Goal: Task Accomplishment & Management: Complete application form

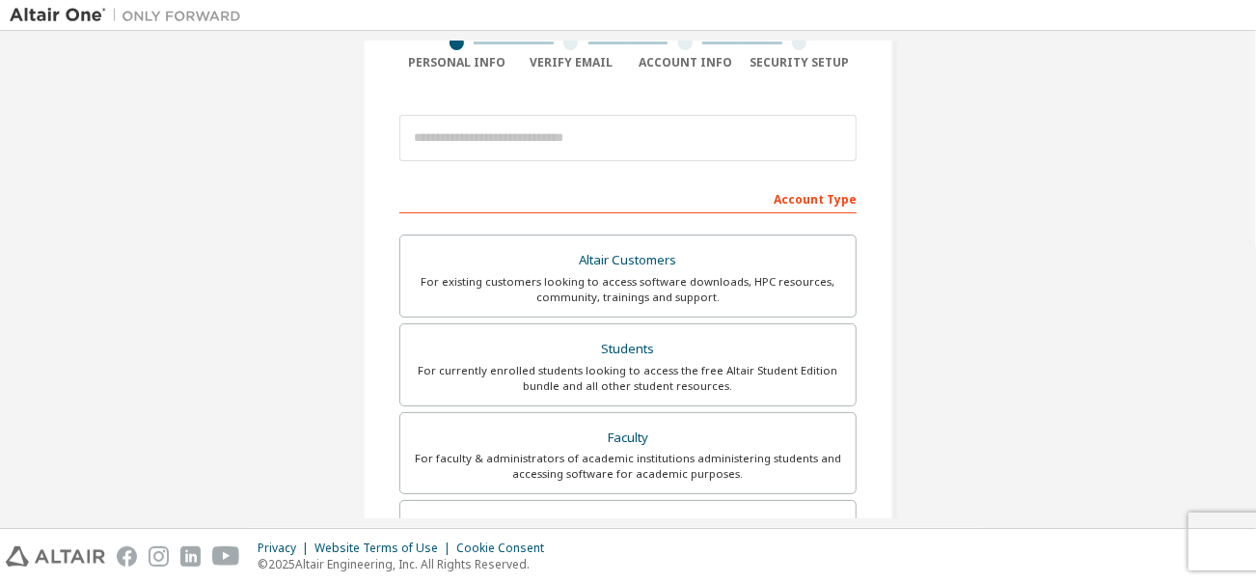
scroll to position [288, 0]
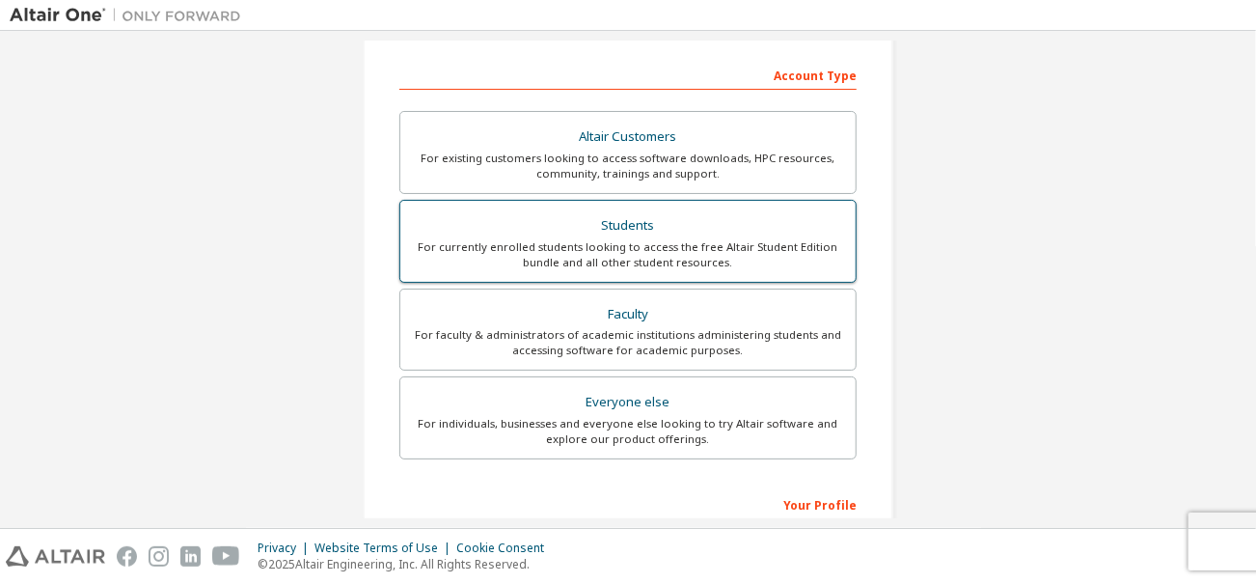
click at [766, 248] on div "For currently enrolled students looking to access the free Altair Student Editi…" at bounding box center [628, 254] width 432 height 31
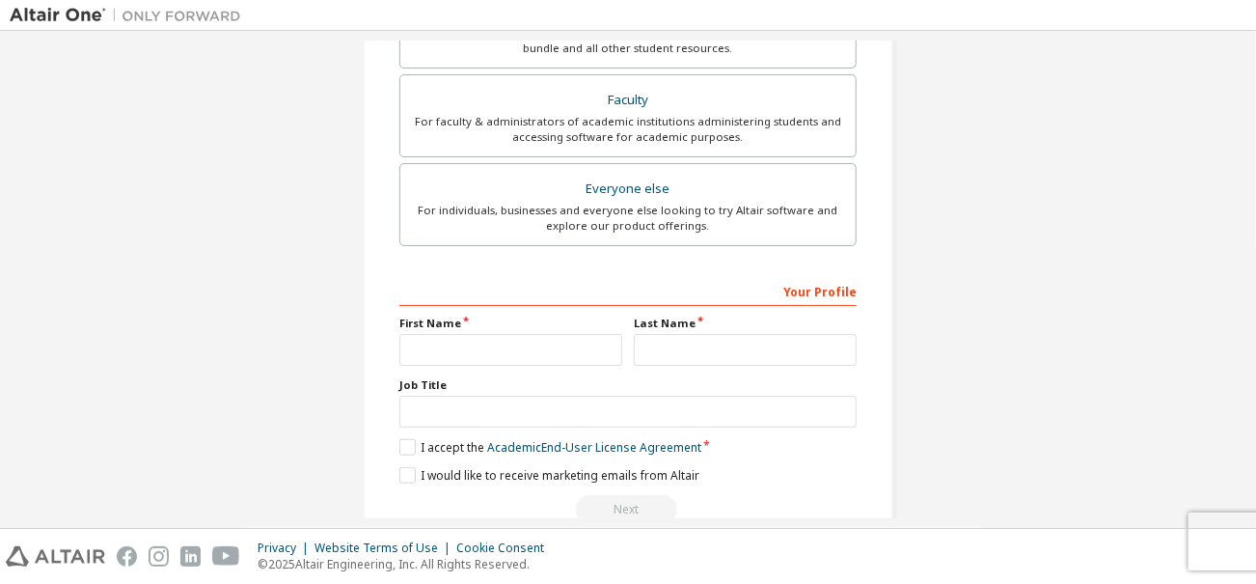
scroll to position [587, 0]
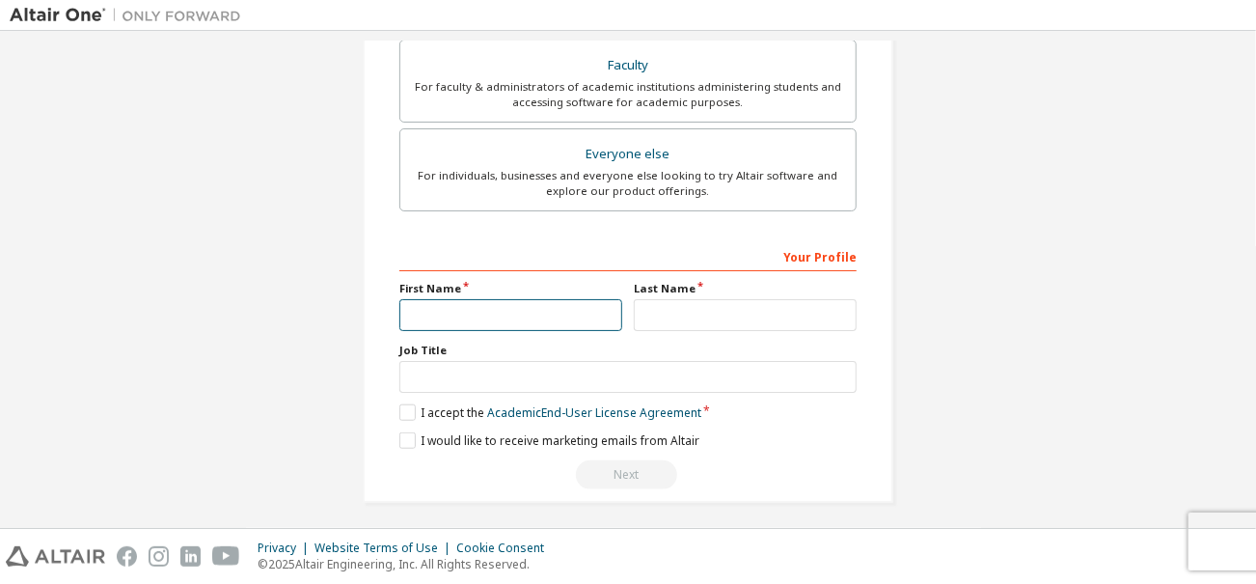
click at [558, 316] on input "text" at bounding box center [510, 315] width 223 height 32
click at [812, 450] on div "Your Profile First Name Last Name Job Title Please provide State/Province to he…" at bounding box center [627, 365] width 457 height 250
click at [556, 312] on input "text" at bounding box center [510, 315] width 223 height 32
